Goal: Task Accomplishment & Management: Complete application form

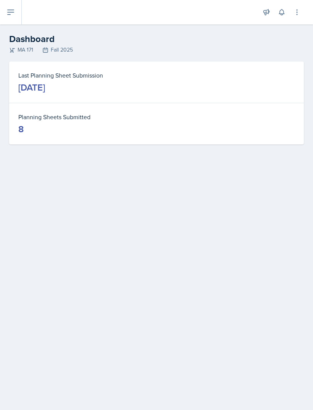
click at [12, 21] on button at bounding box center [11, 12] width 22 height 24
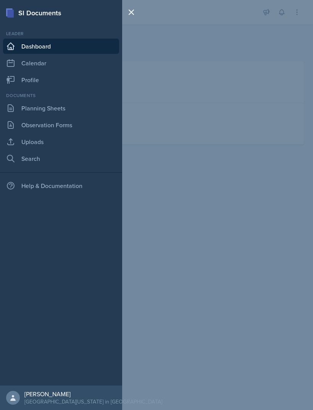
click at [74, 105] on link "Planning Sheets" at bounding box center [61, 107] width 116 height 15
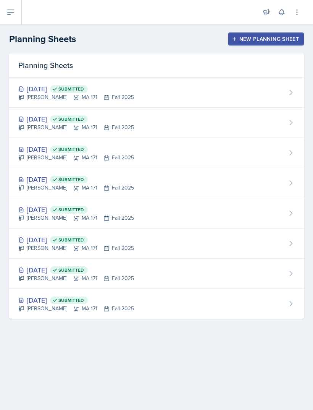
click at [272, 39] on div "New Planning Sheet" at bounding box center [266, 39] width 66 height 6
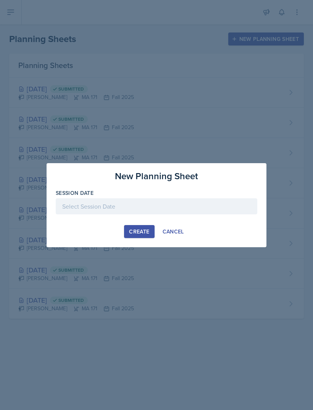
click at [134, 197] on div "Session Date" at bounding box center [157, 205] width 202 height 33
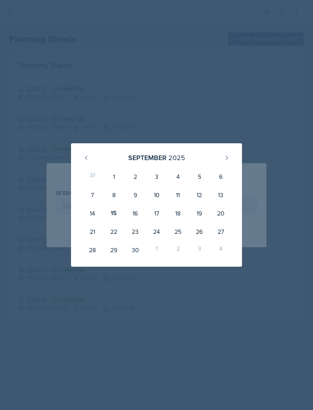
click at [138, 211] on div "16" at bounding box center [134, 213] width 21 height 18
type input "[DATE]"
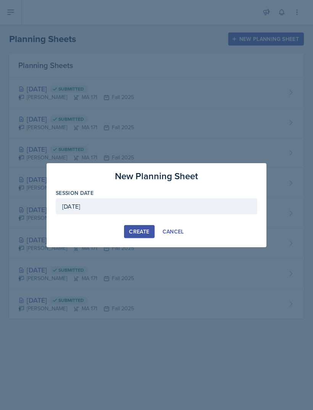
click at [142, 228] on div "Create" at bounding box center [139, 231] width 20 height 6
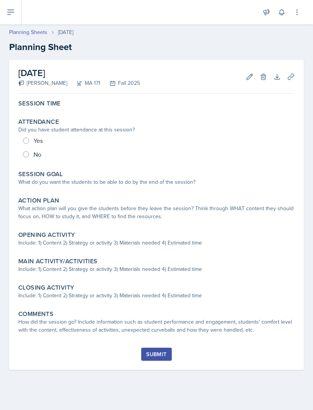
click at [66, 105] on div "Session Time" at bounding box center [156, 104] width 276 height 8
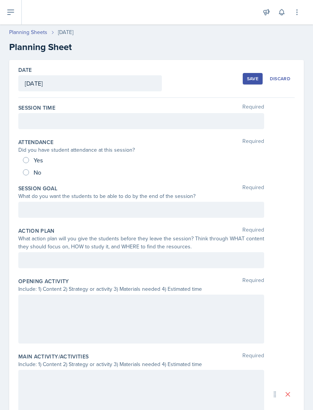
click at [94, 122] on div at bounding box center [141, 121] width 246 height 16
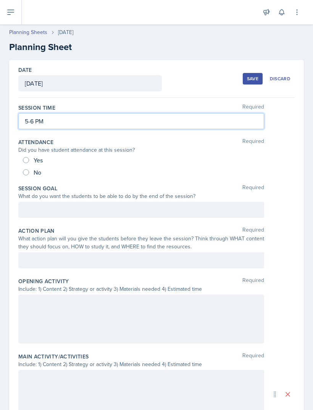
click at [181, 228] on div "Action Plan Required" at bounding box center [156, 231] width 276 height 8
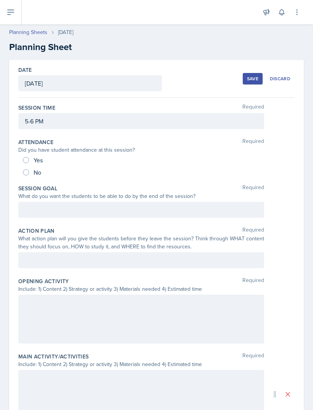
click at [186, 210] on div at bounding box center [141, 210] width 246 height 16
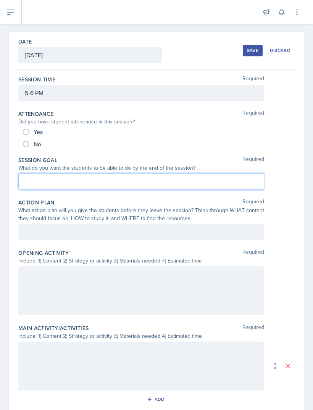
scroll to position [30, 0]
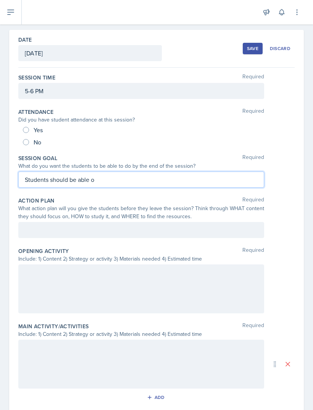
click at [132, 181] on p "Students should be able o" at bounding box center [141, 179] width 233 height 9
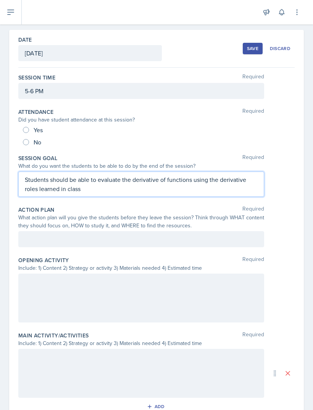
click at [29, 188] on p "Students should be able to evaluate the derivative of functions using the deriv…" at bounding box center [141, 184] width 233 height 18
click at [138, 192] on p "Students should be able to evaluate the derivative of functions using the deriv…" at bounding box center [141, 184] width 233 height 18
click at [140, 192] on p "Students should be able to evaluate the derivative of functions using the deriv…" at bounding box center [141, 184] width 233 height 18
click at [185, 216] on div "What action plan will you give the students before they leave the session? Thin…" at bounding box center [141, 221] width 246 height 16
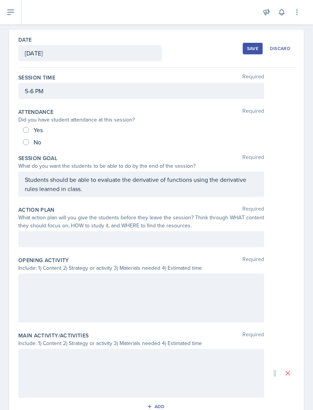
click at [189, 242] on div at bounding box center [141, 239] width 246 height 16
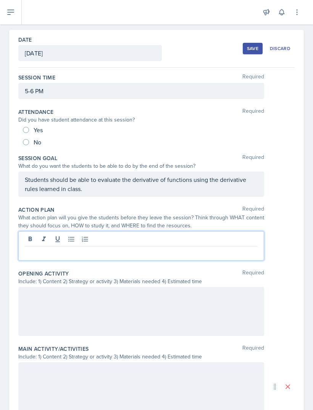
click at [104, 181] on div "Students should be able to evaluate the derivative of functions using the deriv…" at bounding box center [141, 183] width 246 height 25
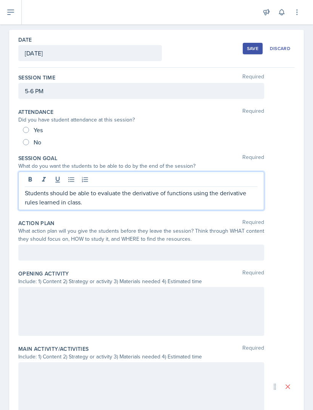
click at [107, 198] on p "Students should be able to evaluate the derivative of functions using the deriv…" at bounding box center [141, 197] width 233 height 18
click at [109, 194] on p "Students should be able to evaluate the derivative of functions using the deriv…" at bounding box center [141, 197] width 233 height 18
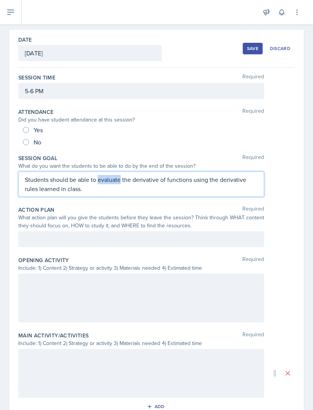
click at [167, 229] on div "Action Plan Required What action plan will you give the students before they le…" at bounding box center [156, 228] width 276 height 50
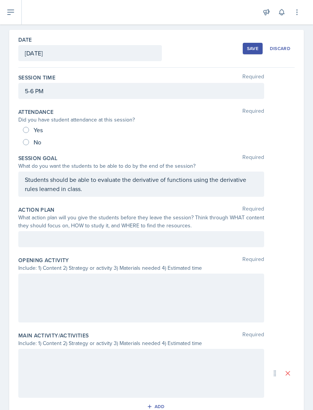
click at [157, 243] on div at bounding box center [141, 239] width 246 height 16
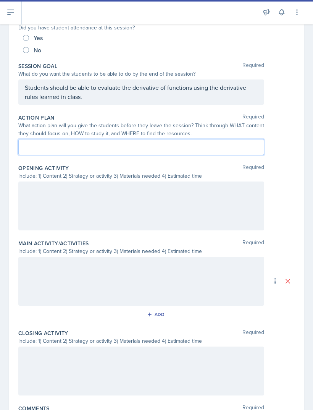
scroll to position [128, 0]
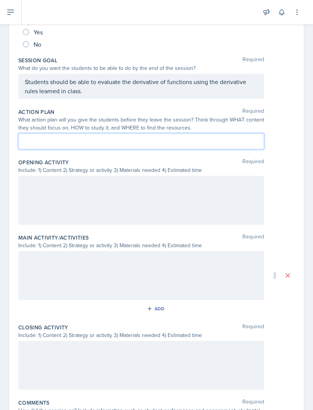
click at [176, 188] on div at bounding box center [141, 200] width 246 height 49
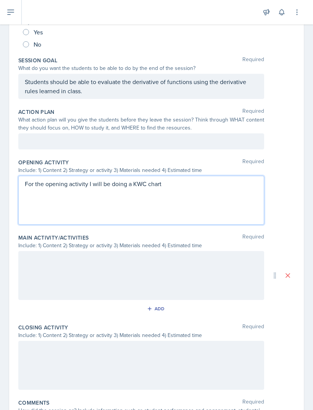
click at [144, 182] on p "For the opening activity I will be doing a KWC chart" at bounding box center [141, 183] width 233 height 9
click at [177, 185] on p "For the opening activity I will be doing a KWL chart" at bounding box center [141, 183] width 233 height 9
click at [184, 184] on p "For the opening activity I will be doing a KWL chart" at bounding box center [141, 183] width 233 height 9
click at [179, 183] on p "For the opening activity I will be doing a KWL chart" at bounding box center [141, 183] width 233 height 9
click at [188, 187] on p "For the opening activity I will be doing a KWL chart" at bounding box center [141, 183] width 233 height 9
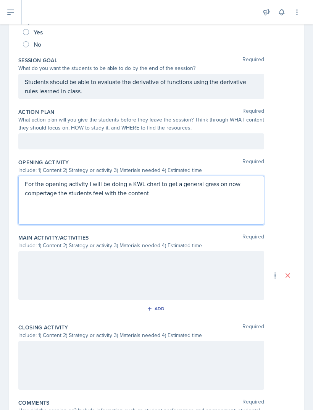
click at [216, 183] on p "For the opening activity I will be doing a KWL chart to get a general grass on …" at bounding box center [141, 188] width 233 height 18
click at [239, 182] on p "For the opening activity I will be doing a KWL chart to get a general grasp on …" at bounding box center [141, 188] width 233 height 18
click at [50, 188] on p "For the opening activity I will be doing a KWL chart to get a general grasp on …" at bounding box center [141, 188] width 233 height 18
click at [170, 194] on p "For the opening activity I will be doing a KWL chart to get a general grasp on …" at bounding box center [141, 188] width 233 height 18
click at [160, 205] on div "For the opening activity I will be doing a KWL chart to get a general grasp on …" at bounding box center [141, 200] width 246 height 49
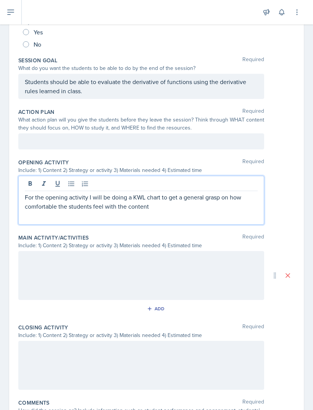
click at [162, 207] on p "For the opening activity I will be doing a KWL chart to get a general grasp on …" at bounding box center [141, 201] width 233 height 18
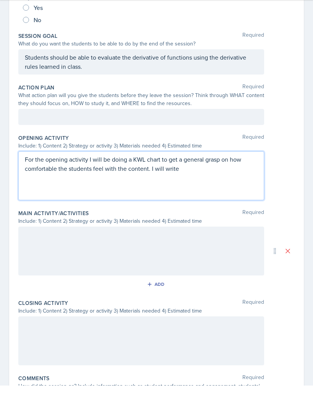
scroll to position [24, 0]
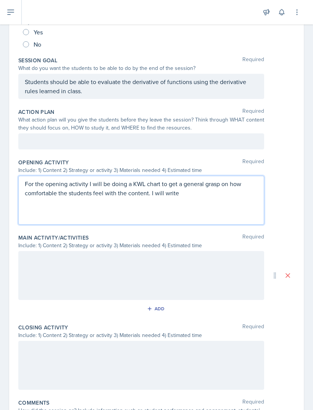
click at [64, 406] on div "How did the session go? Include information such as student performance and eng…" at bounding box center [141, 418] width 246 height 24
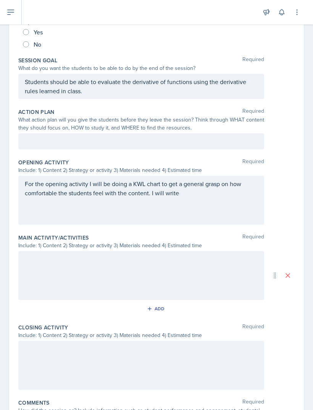
click at [210, 182] on div "For the opening activity I will be doing a KWL chart to get a general grasp on …" at bounding box center [141, 200] width 246 height 49
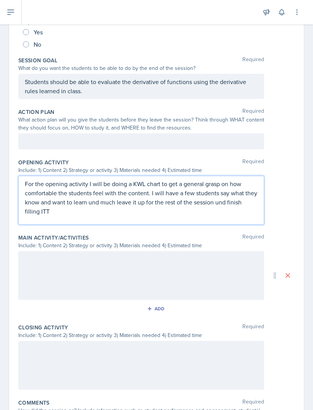
click at [42, 185] on p "For the opening activity I will be doing a KWL chart to get a general grasp on …" at bounding box center [141, 197] width 233 height 37
click at [161, 185] on p "For the opening activity I will be doing a KWL chart to get a general grasp on …" at bounding box center [141, 197] width 233 height 37
click at [137, 184] on p "For the opening activity I will be doing a KWL chart to get a general grasp on …" at bounding box center [141, 197] width 233 height 37
click at [135, 186] on p "For the opening activity I will be doing a KWL chart to get a general grasp on …" at bounding box center [141, 197] width 233 height 37
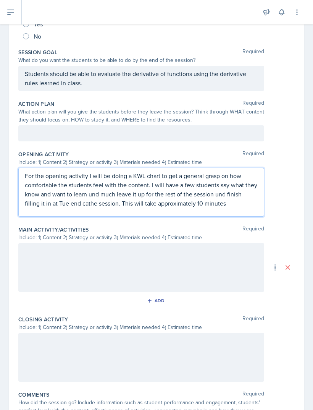
click at [76, 180] on p "For the opening activity I will be doing a KWL chart to get a general grasp on …" at bounding box center [141, 189] width 233 height 37
click at [145, 171] on p "For the opening activity I will be doing a KWL chart to get a general grasp on …" at bounding box center [141, 189] width 233 height 37
click at [97, 171] on p "For the opening activity I will be doing a KWL chart to get a general grasp on …" at bounding box center [141, 189] width 233 height 37
click at [205, 171] on p "For the opening activity I will be doing a KWL chart to get a general grasp on …" at bounding box center [141, 189] width 233 height 37
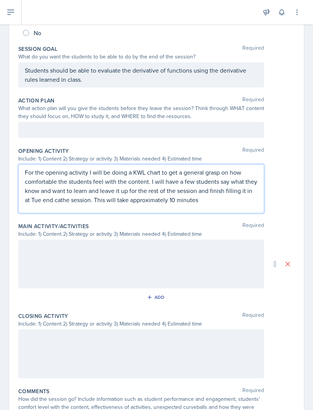
click at [37, 174] on p "For the opening activity I will be doing a KWL chart to get a general grasp on …" at bounding box center [141, 186] width 233 height 37
click at [64, 171] on p "For the opening activity I will be doing a KWL chart to get a general grasp on …" at bounding box center [141, 186] width 233 height 37
click at [219, 178] on p "For the opening activity I will be doing a KWL chart to get a general grasp on …" at bounding box center [141, 186] width 233 height 37
click at [209, 222] on div "Main Activity/Activities Required" at bounding box center [156, 226] width 276 height 8
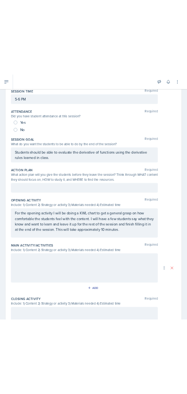
scroll to position [0, 0]
